Goal: Use online tool/utility: Use online tool/utility

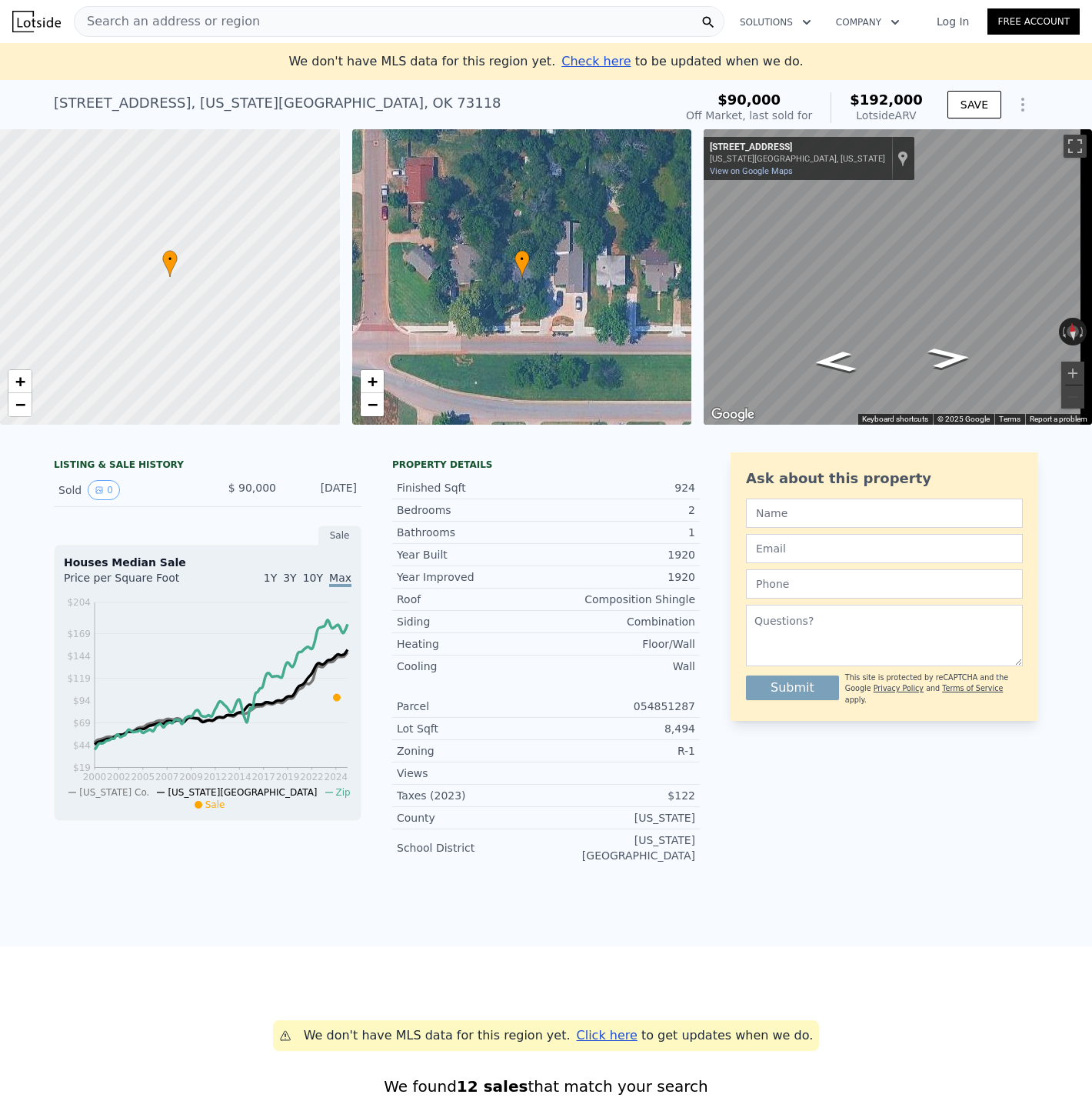
click at [1015, 102] on icon "Show Options" at bounding box center [1022, 104] width 19 height 19
click at [944, 143] on div "Edit Structure" at bounding box center [951, 144] width 172 height 31
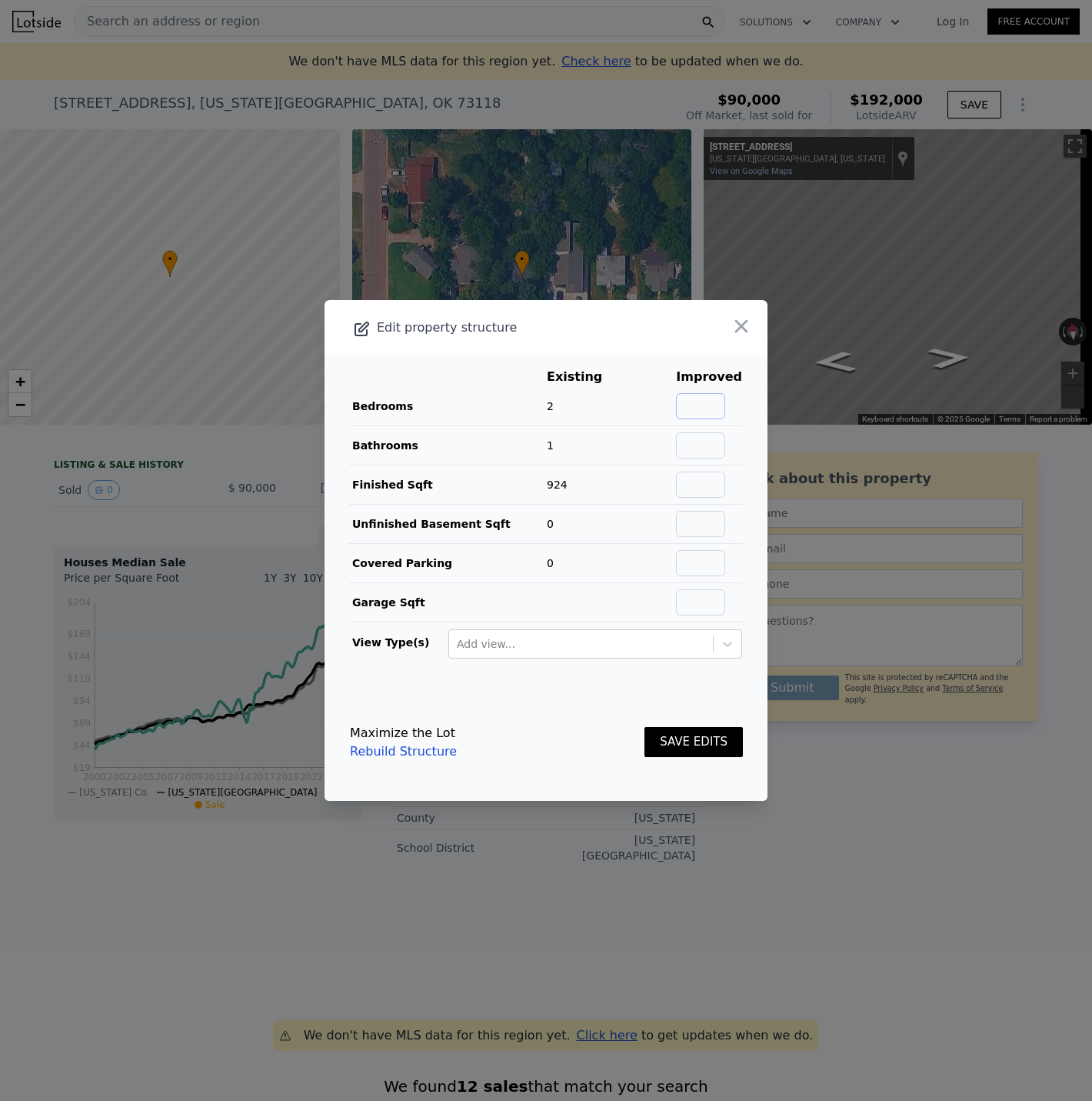
click at [693, 405] on input "text" at bounding box center [700, 406] width 49 height 26
type input "3"
click at [703, 456] on input "text" at bounding box center [700, 445] width 49 height 26
type input "2"
click at [703, 480] on input "text" at bounding box center [700, 484] width 49 height 26
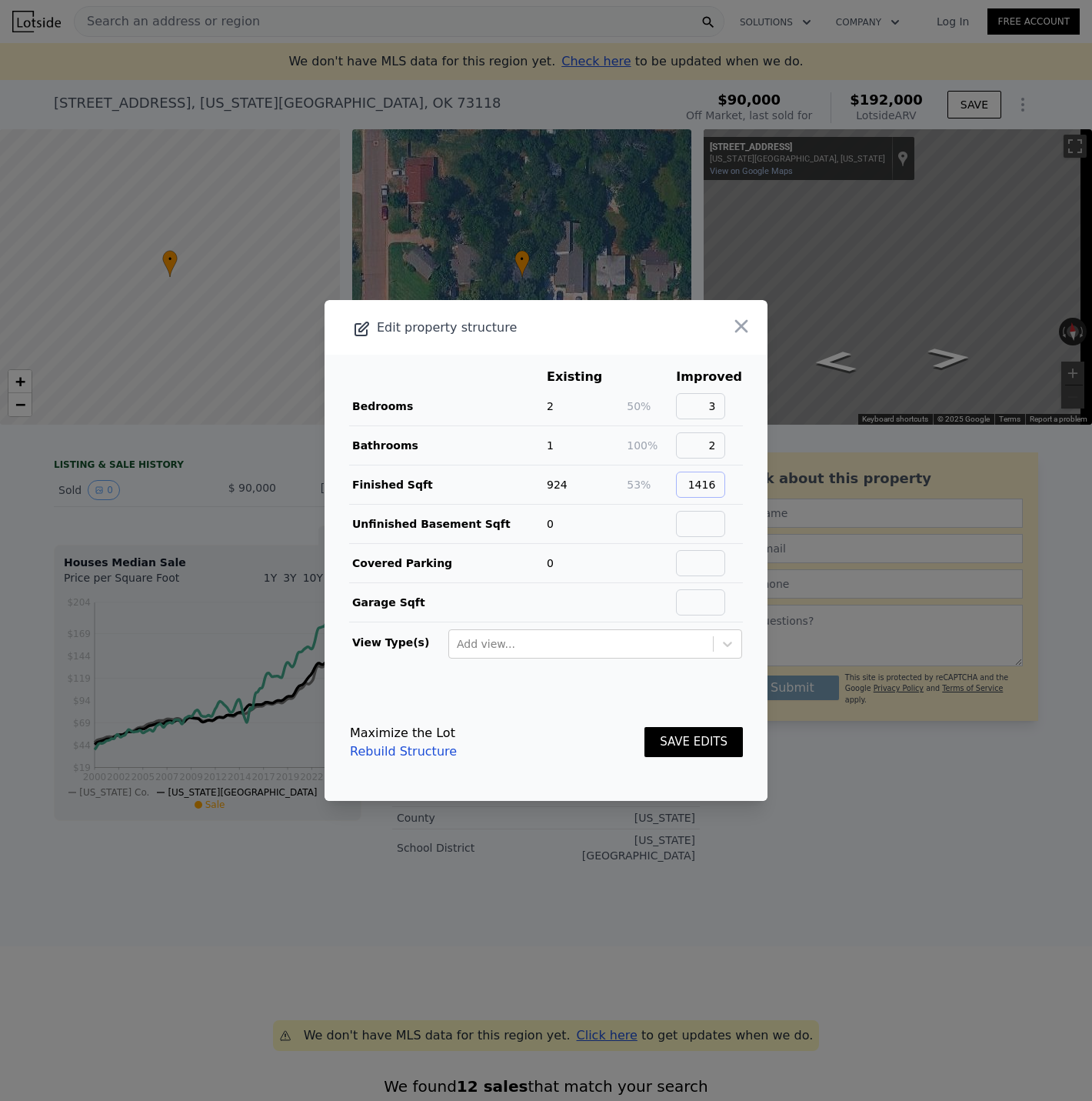
type input "1416"
click at [659, 735] on button "SAVE EDITS" at bounding box center [694, 742] width 98 height 30
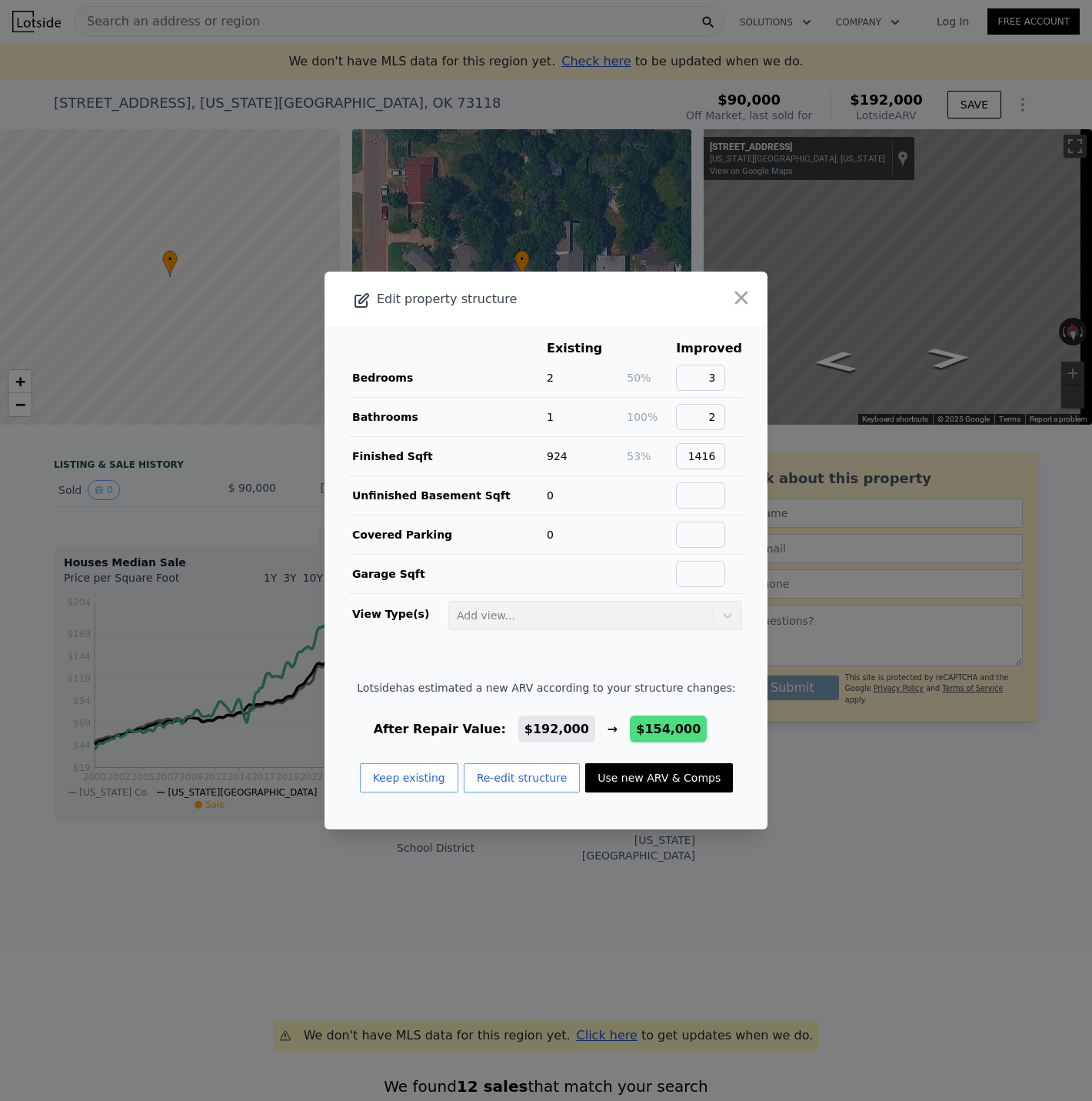
click at [628, 781] on button "Use new ARV & Comps" at bounding box center [660, 777] width 148 height 29
type input "2"
type input "1"
type input "1334"
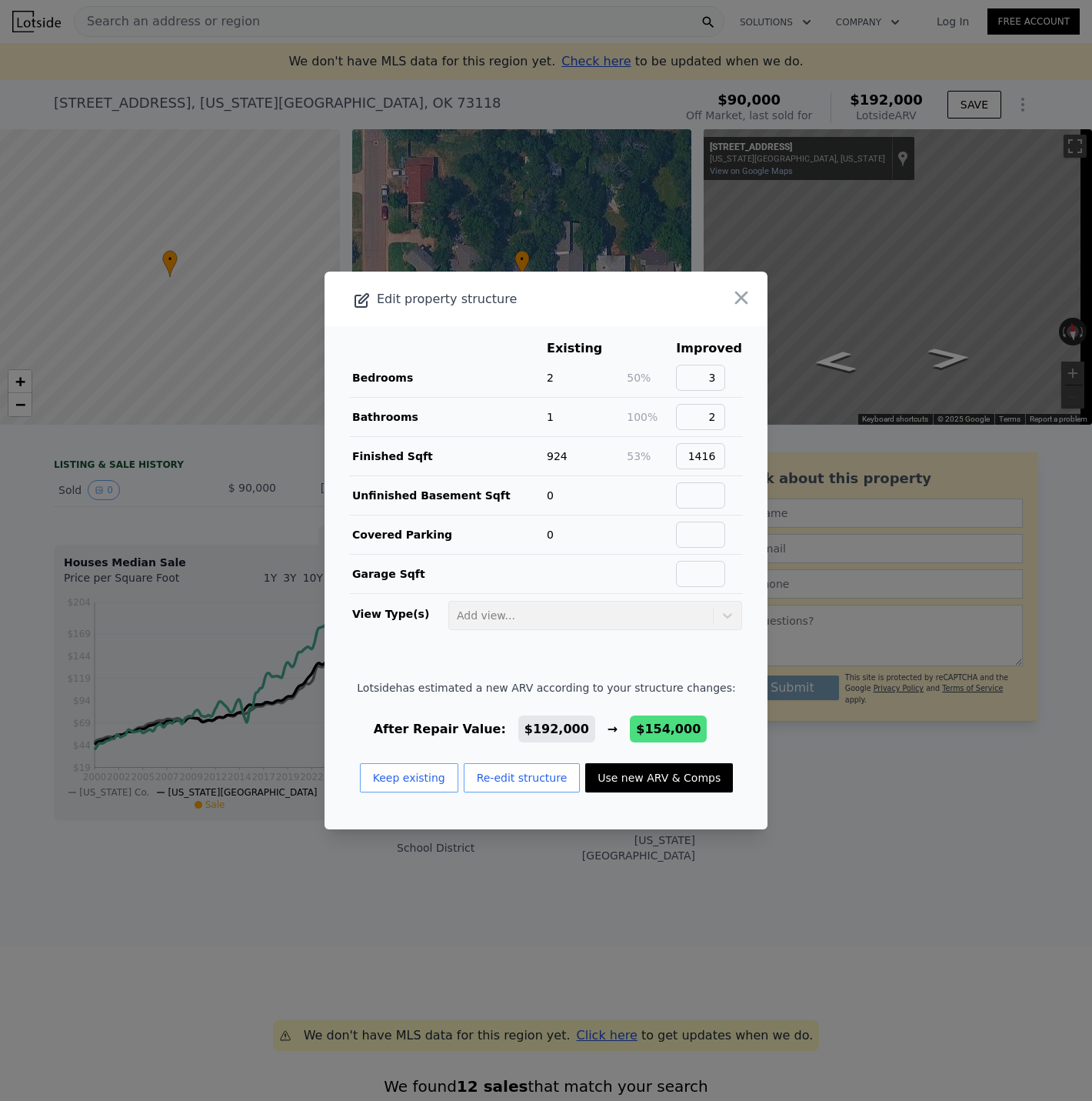
type input "7797"
type input "$ 154,000"
type input "$ 48,569"
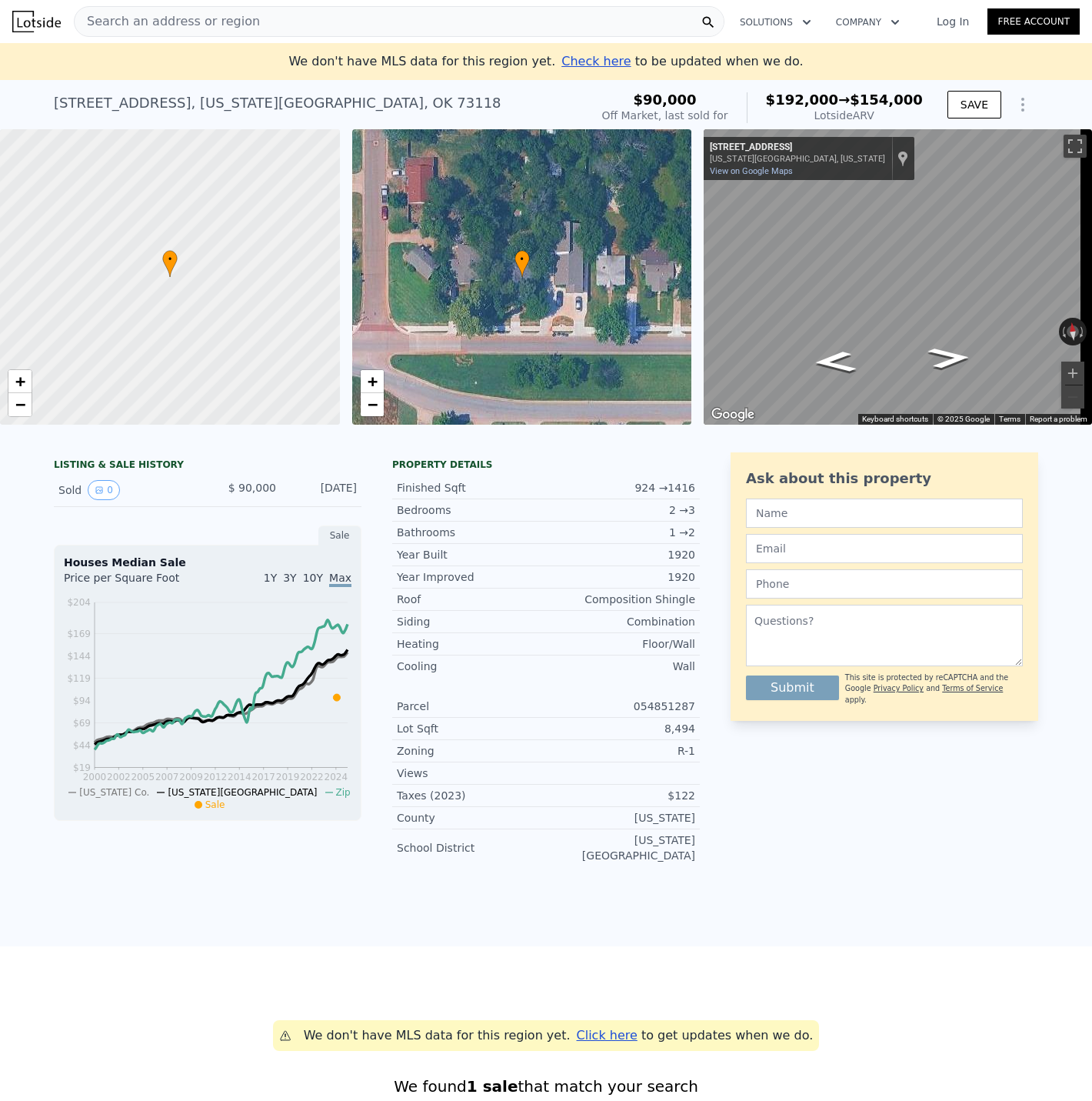
click at [1021, 114] on icon "Show Options" at bounding box center [1022, 104] width 19 height 19
click at [932, 158] on div "Edit Structure" at bounding box center [951, 144] width 172 height 31
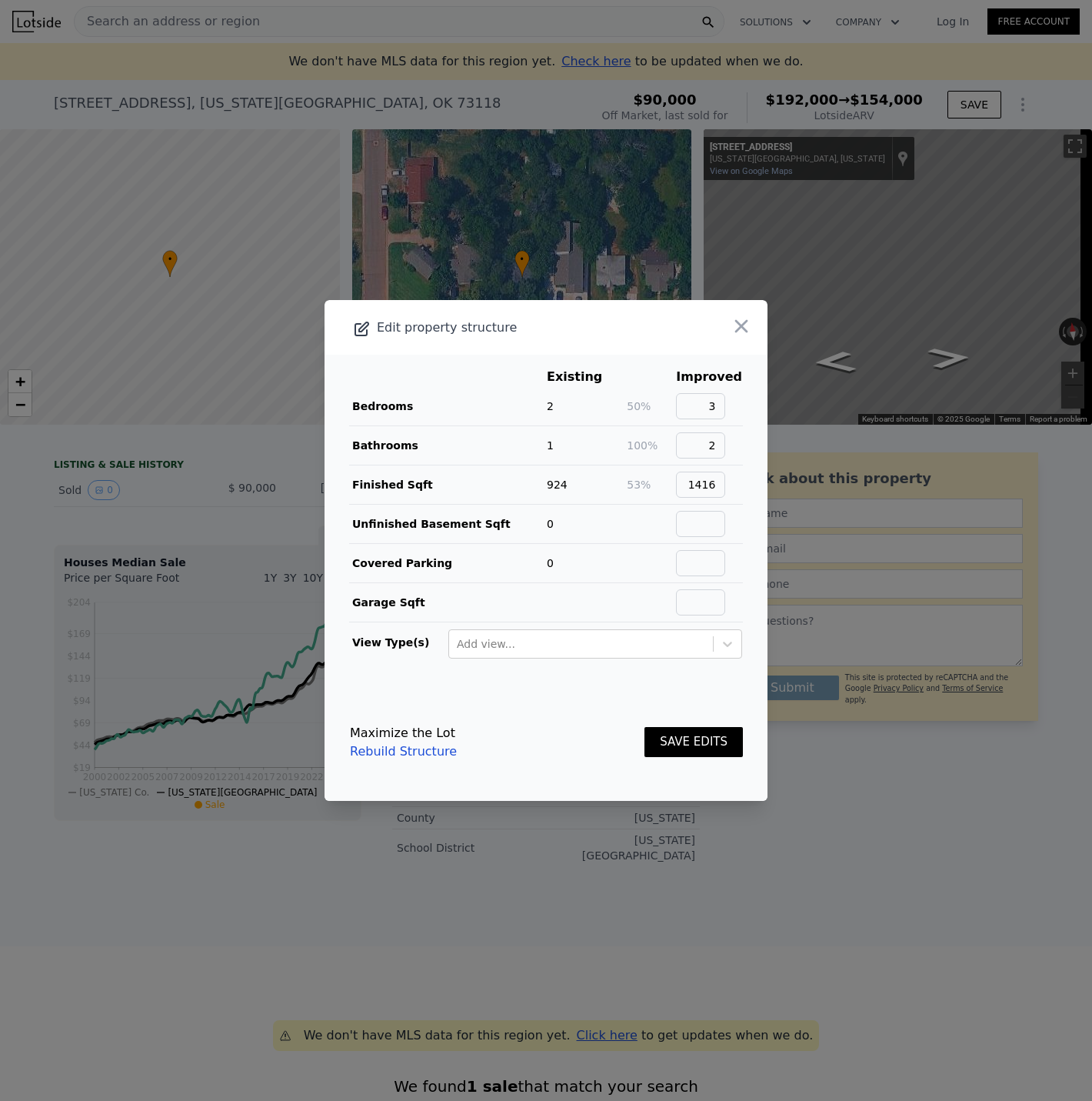
click at [413, 751] on link "Rebuild Structure" at bounding box center [404, 751] width 107 height 19
click at [596, 487] on td "924" at bounding box center [587, 485] width 80 height 39
click at [634, 481] on span "53%" at bounding box center [638, 485] width 24 height 12
click at [702, 743] on button "SAVE EDITS" at bounding box center [694, 742] width 98 height 30
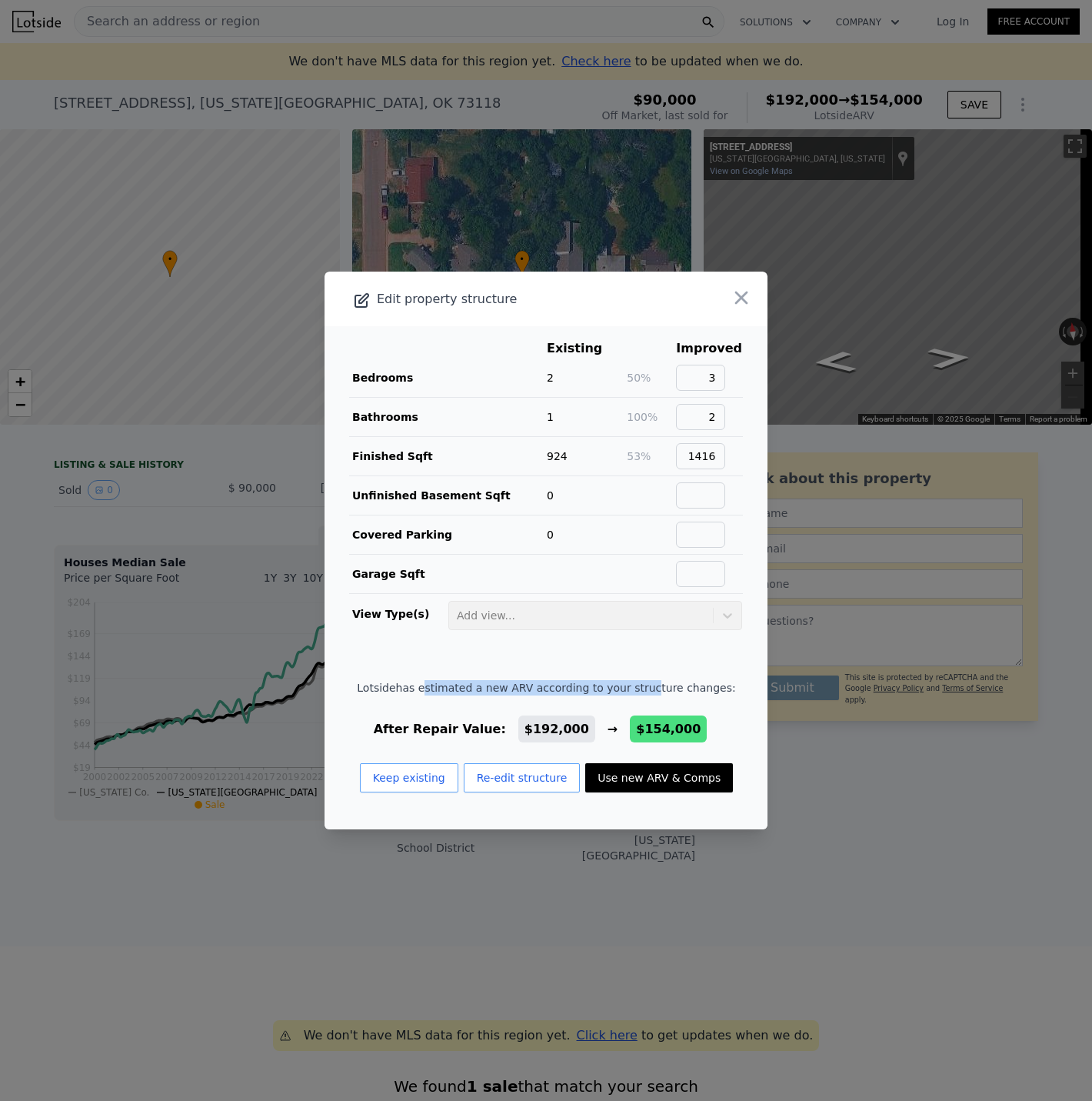
drag, startPoint x: 429, startPoint y: 690, endPoint x: 645, endPoint y: 685, distance: 216.1
click at [641, 682] on span "Lotside has estimated a new ARV according to your structure changes:" at bounding box center [546, 687] width 378 height 15
click at [697, 689] on span "Lotside has estimated a new ARV according to your structure changes:" at bounding box center [546, 687] width 378 height 15
click at [505, 782] on button "Re-edit structure" at bounding box center [521, 777] width 117 height 29
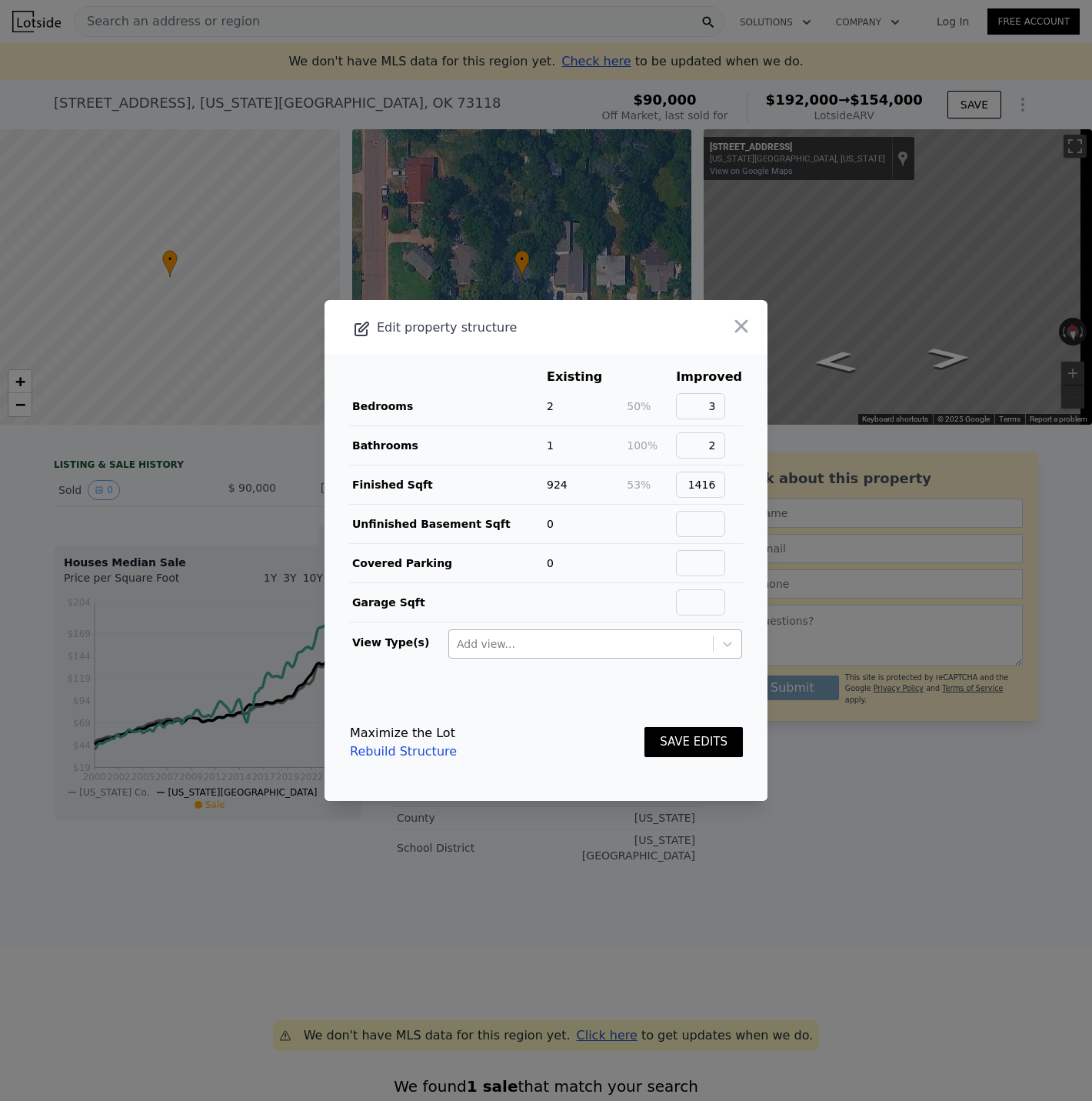
click at [611, 649] on div at bounding box center [580, 644] width 249 height 19
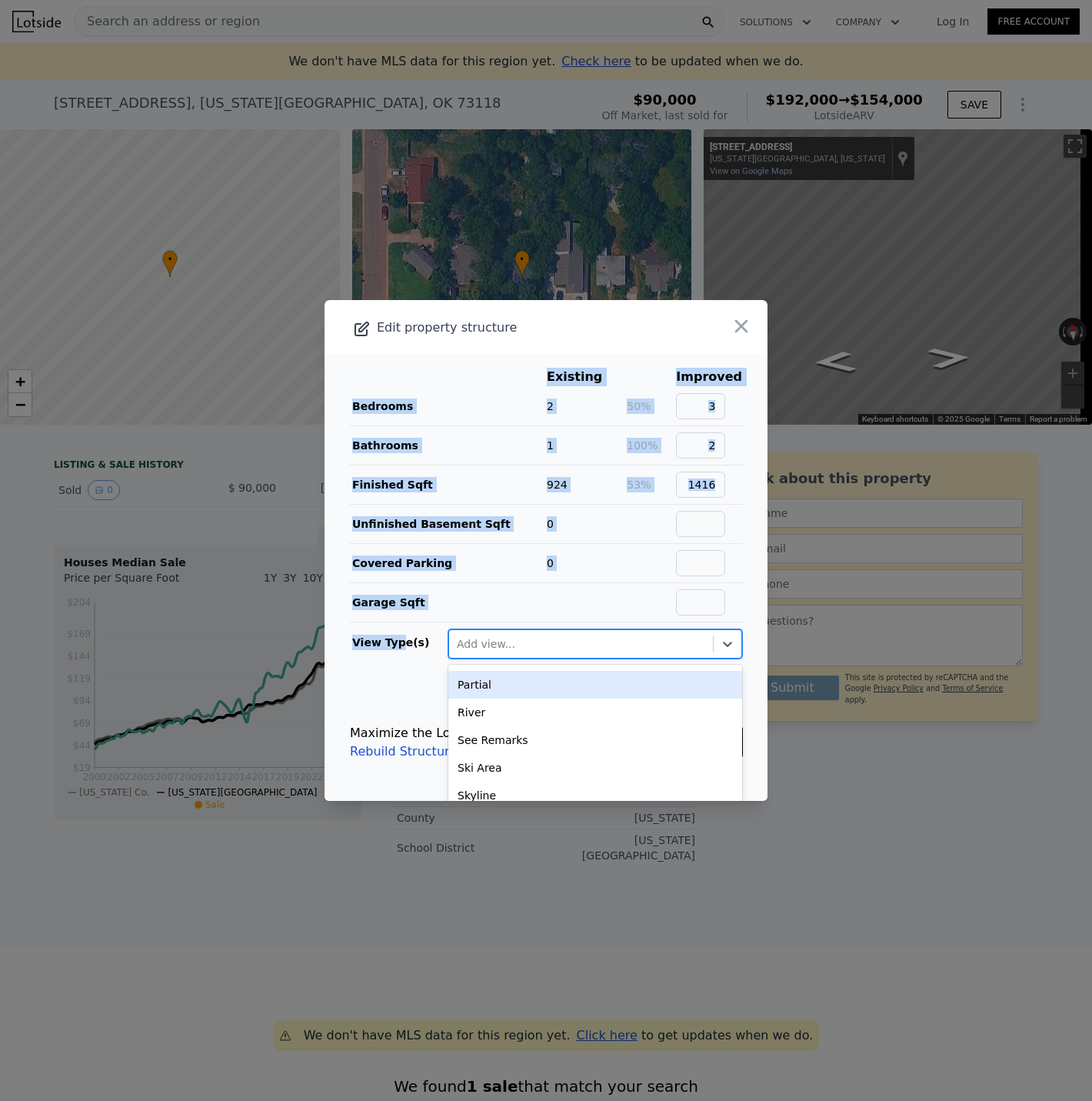
click at [398, 646] on main "Existing Improved Bedrooms 2 50% 3 Bathrooms 1 100% 2 Finished Sqft 924 53% 141…" at bounding box center [546, 519] width 443 height 329
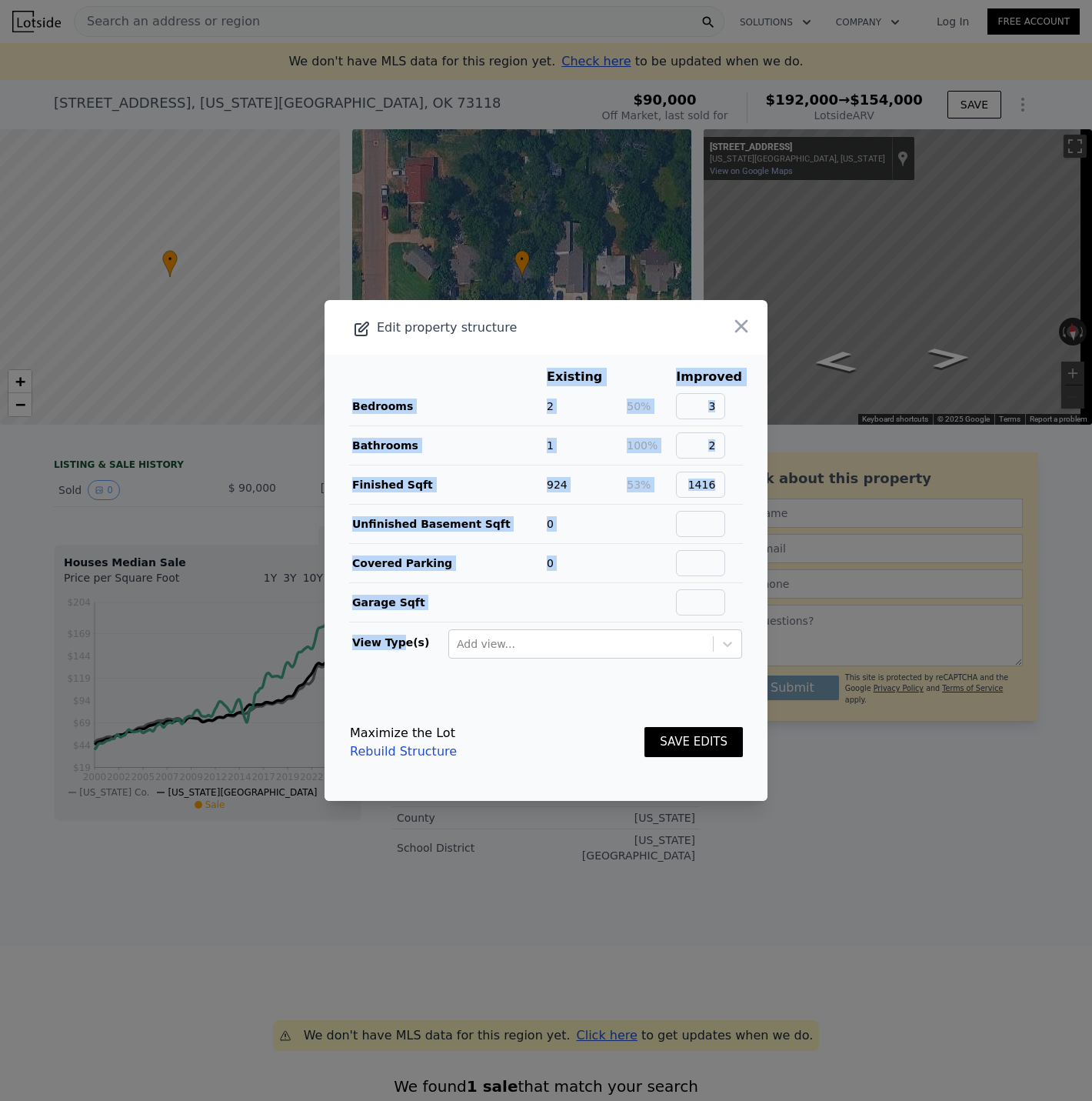
click at [677, 744] on button "SAVE EDITS" at bounding box center [694, 742] width 98 height 30
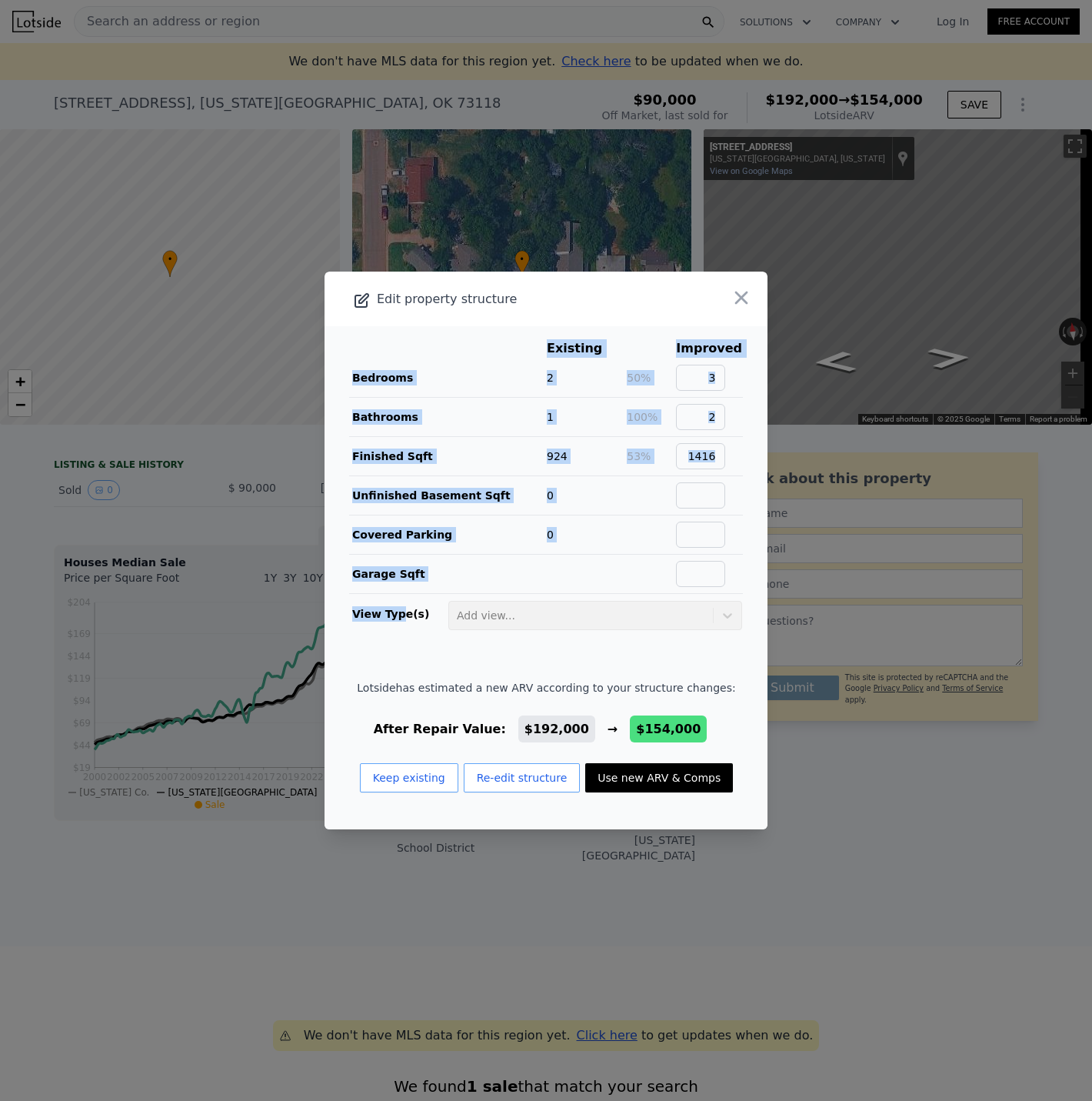
click at [636, 723] on span "$154,000" at bounding box center [668, 728] width 64 height 14
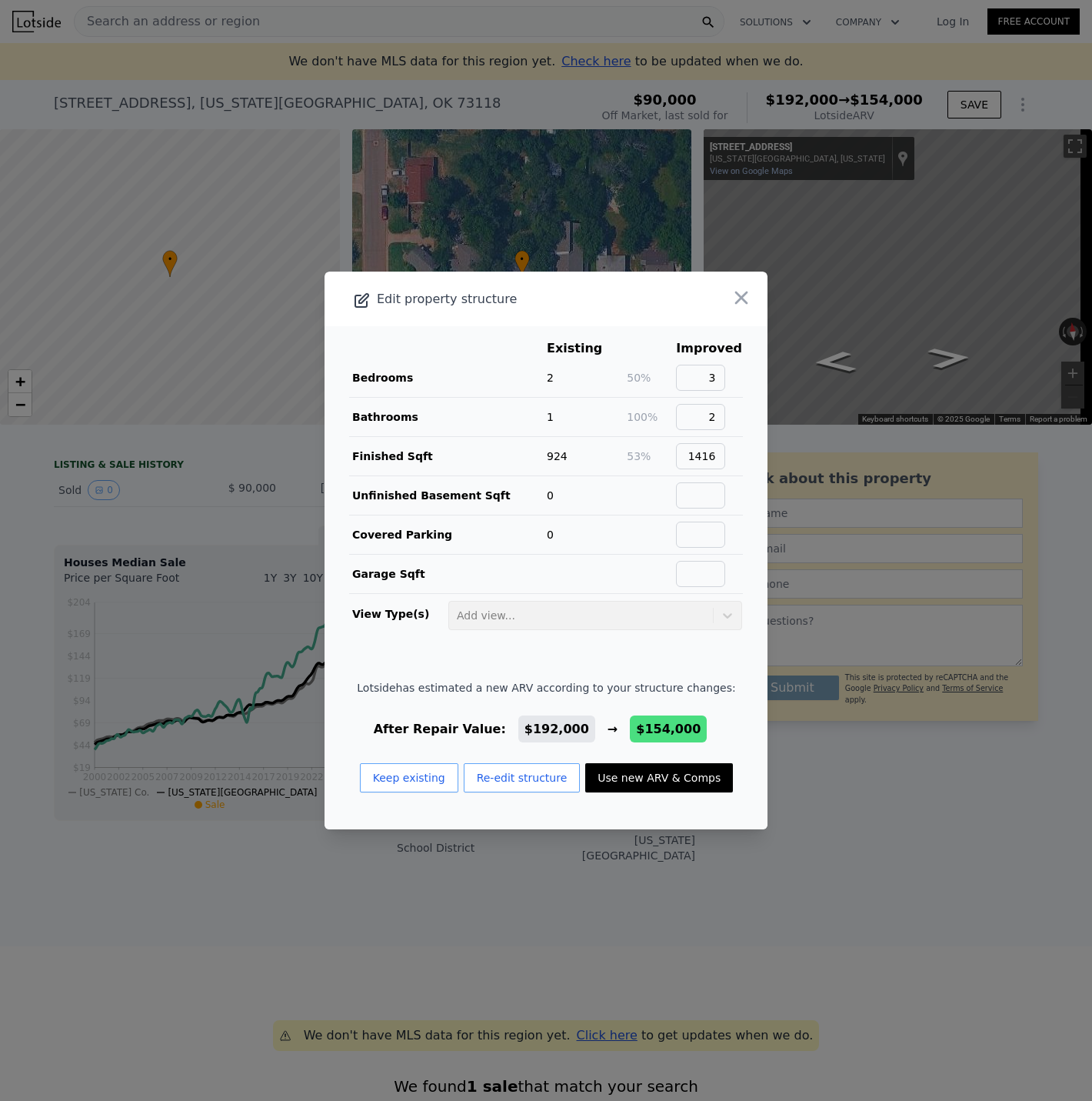
click at [641, 731] on span "$154,000" at bounding box center [668, 728] width 64 height 14
click at [439, 300] on div "Edit property structure" at bounding box center [502, 300] width 355 height 21
click at [731, 302] on icon "button" at bounding box center [742, 298] width 21 height 21
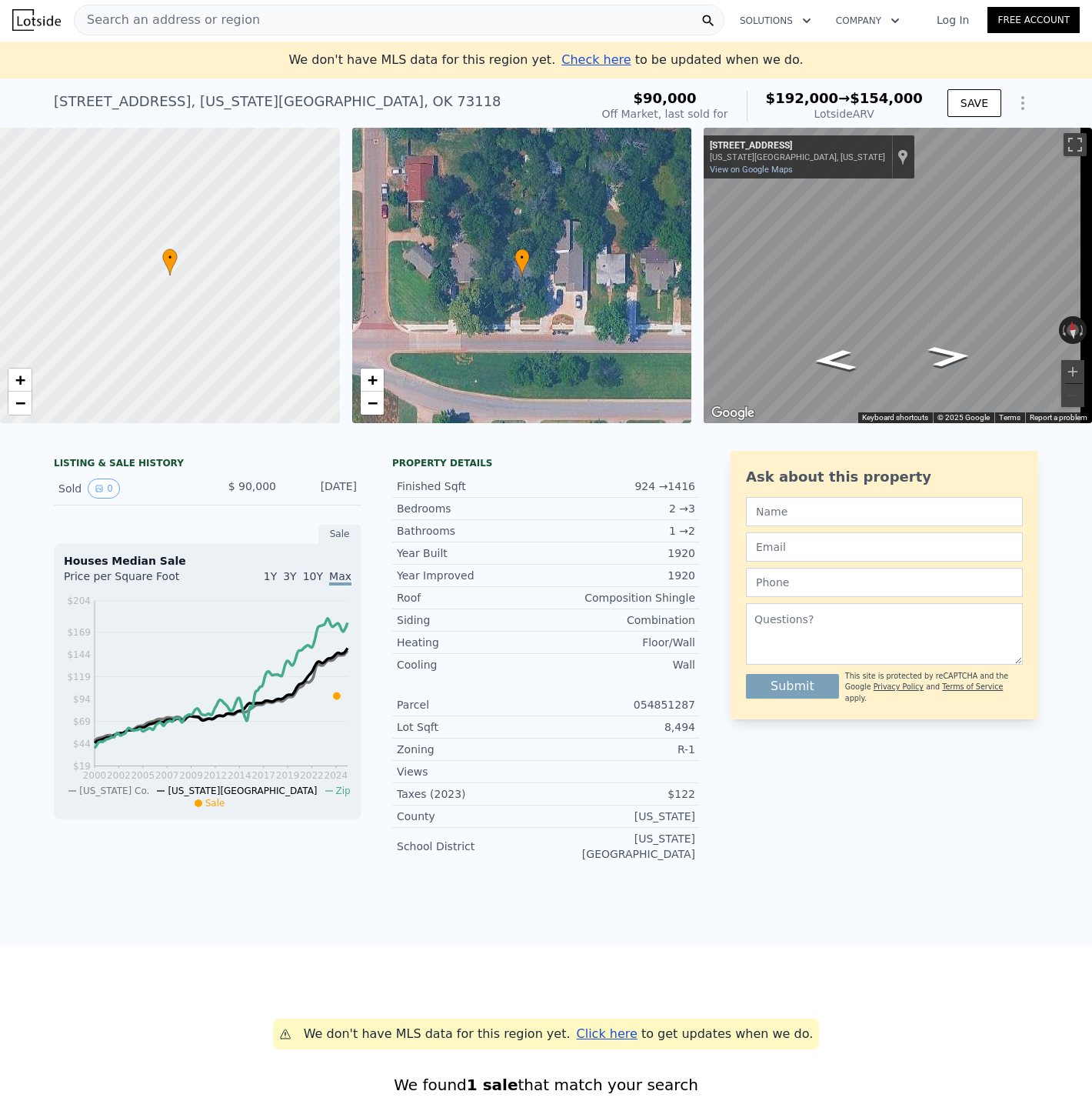
scroll to position [0, 0]
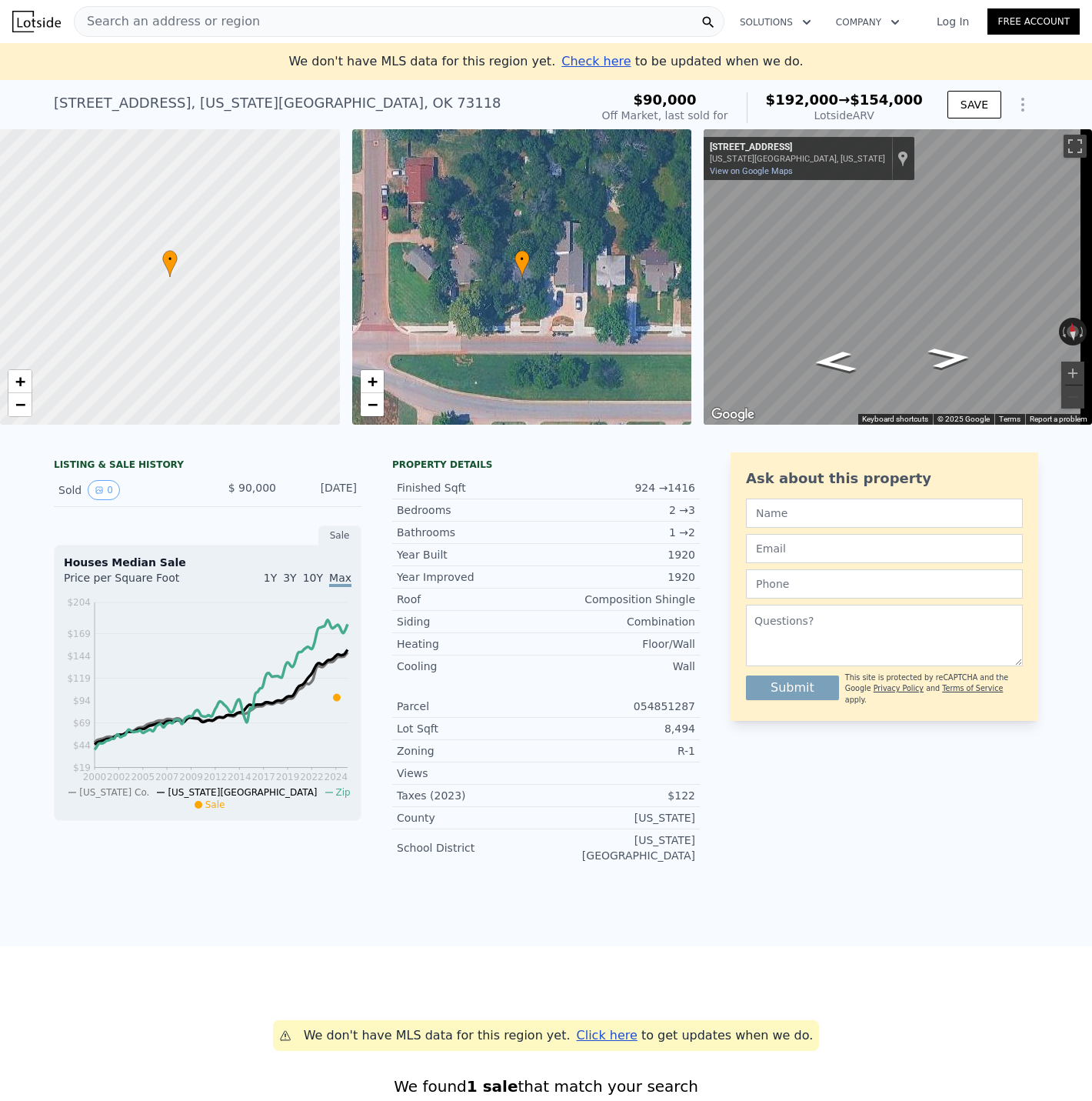
click at [1018, 114] on icon "Show Options" at bounding box center [1022, 104] width 19 height 19
click at [957, 160] on div "Edit Structure" at bounding box center [951, 144] width 172 height 31
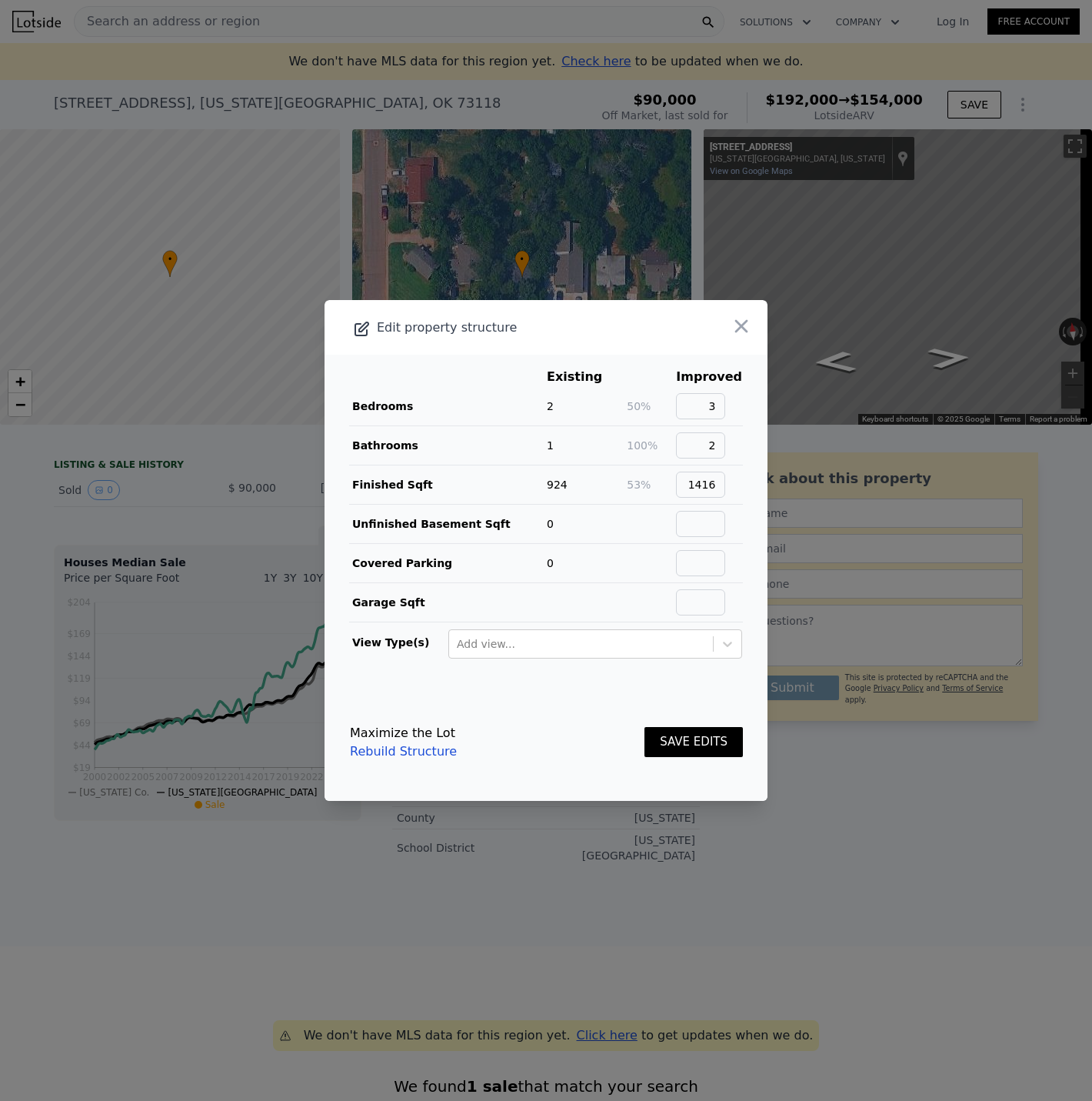
click at [423, 753] on link "Rebuild Structure" at bounding box center [404, 751] width 107 height 19
type input "3"
type input "1.5"
type input "814"
type input "1107"
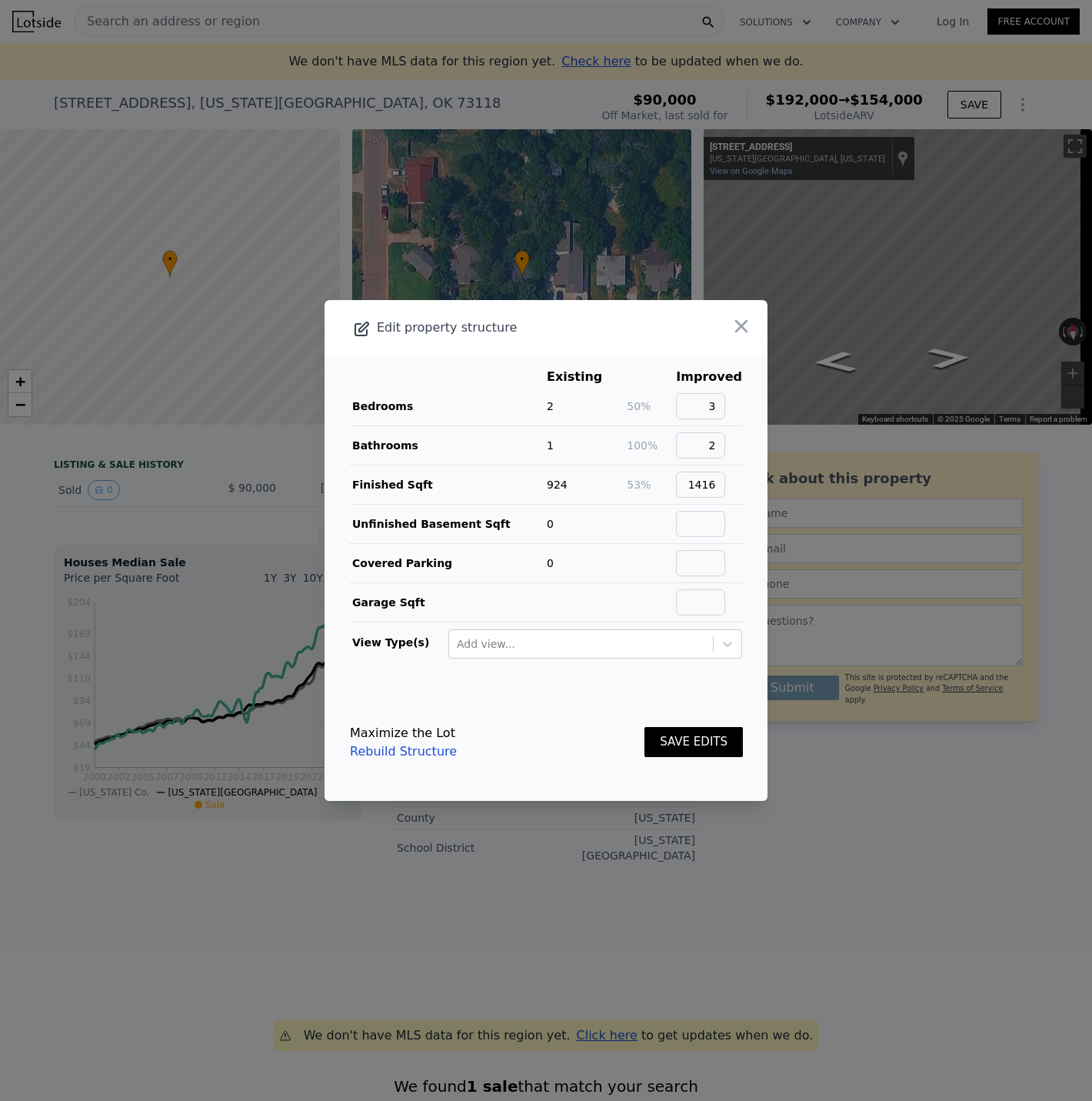
type input "6970"
type input "8494"
type input "$ 192,000"
type input "$ 84,423"
click at [731, 333] on icon "button" at bounding box center [742, 326] width 21 height 21
